Goal: Navigation & Orientation: Find specific page/section

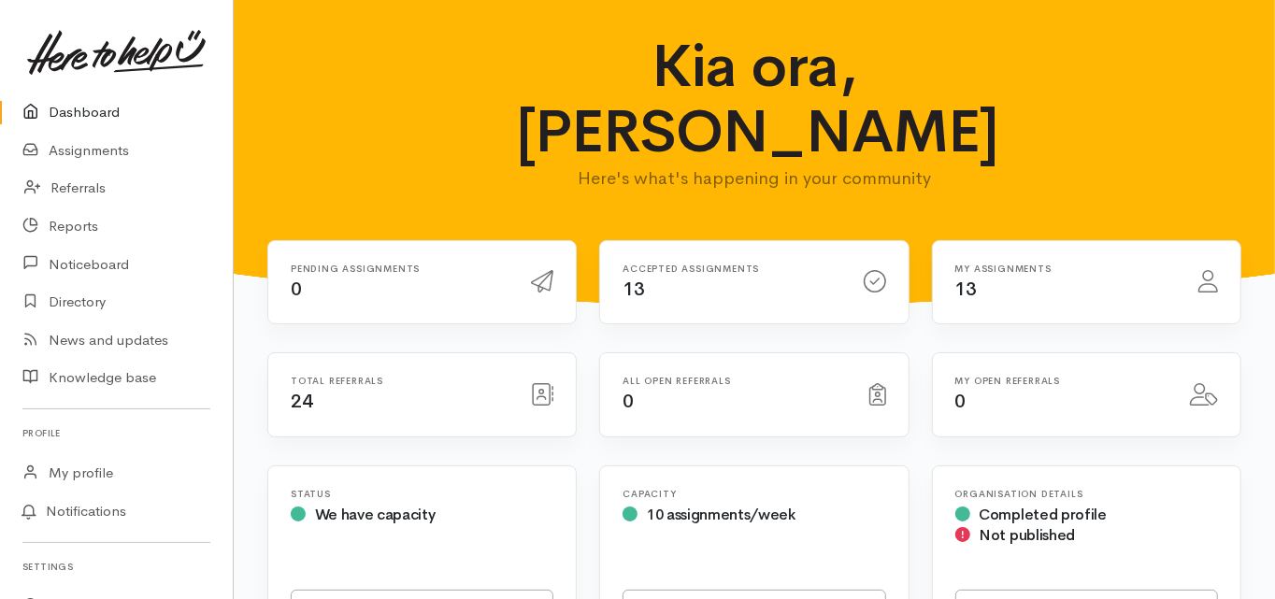
click at [87, 113] on link "Dashboard" at bounding box center [116, 112] width 233 height 38
click at [107, 117] on link "Dashboard" at bounding box center [116, 112] width 233 height 38
